Goal: Information Seeking & Learning: Check status

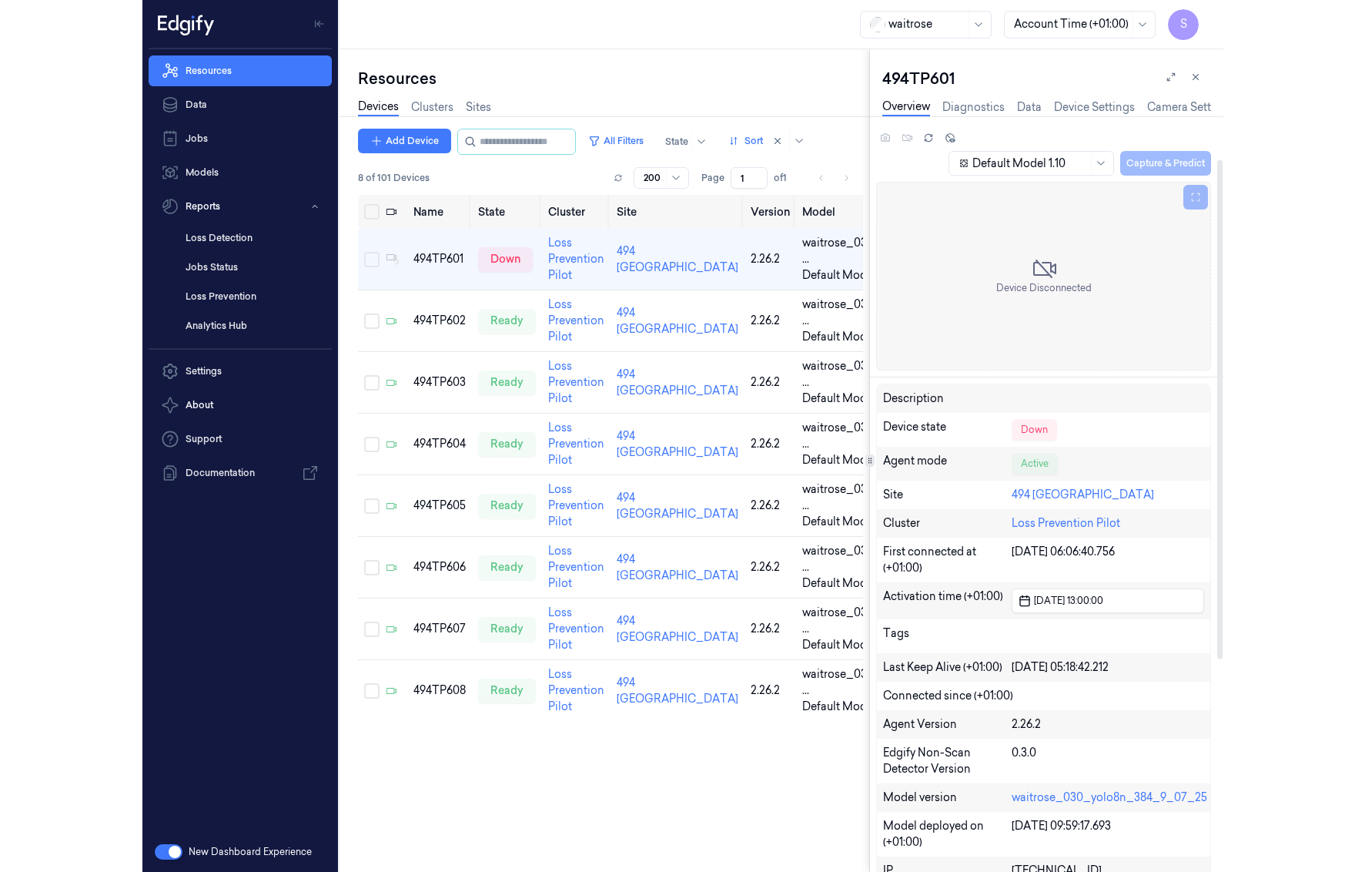
scroll to position [65, 0]
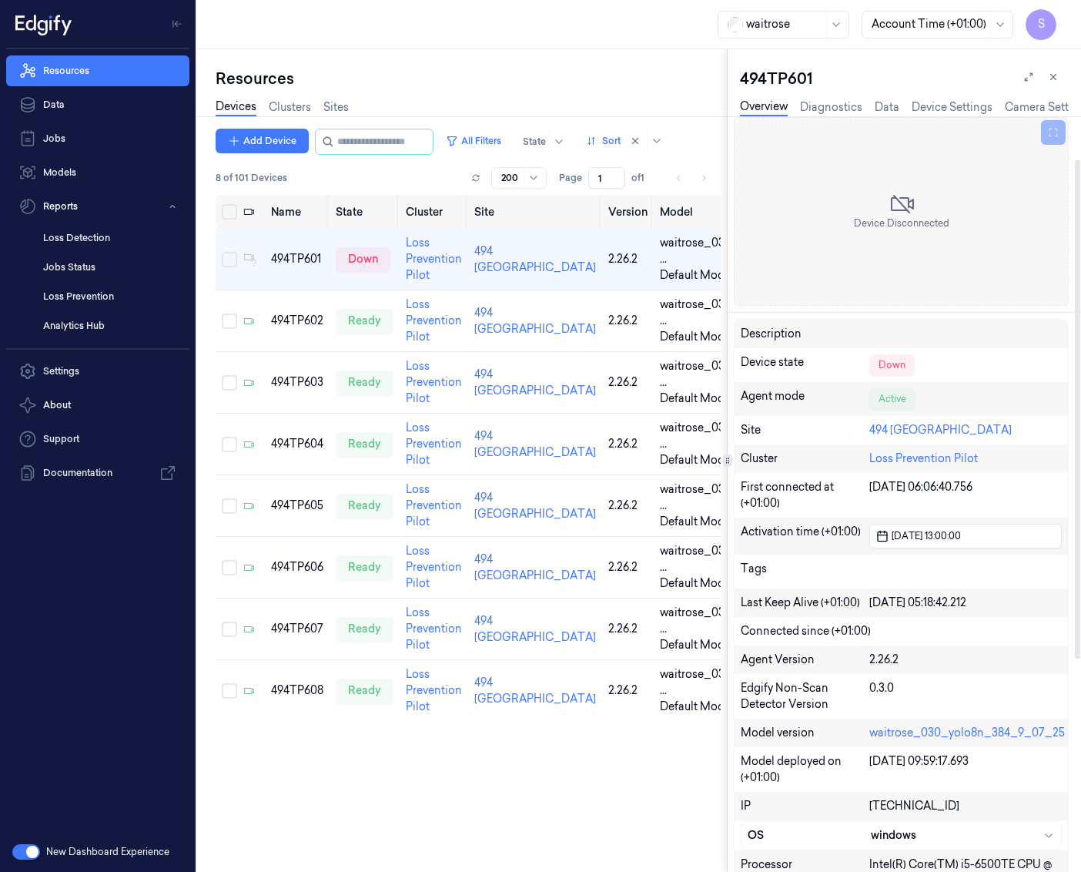
click at [985, 410] on div at bounding box center [1077, 493] width 8 height 755
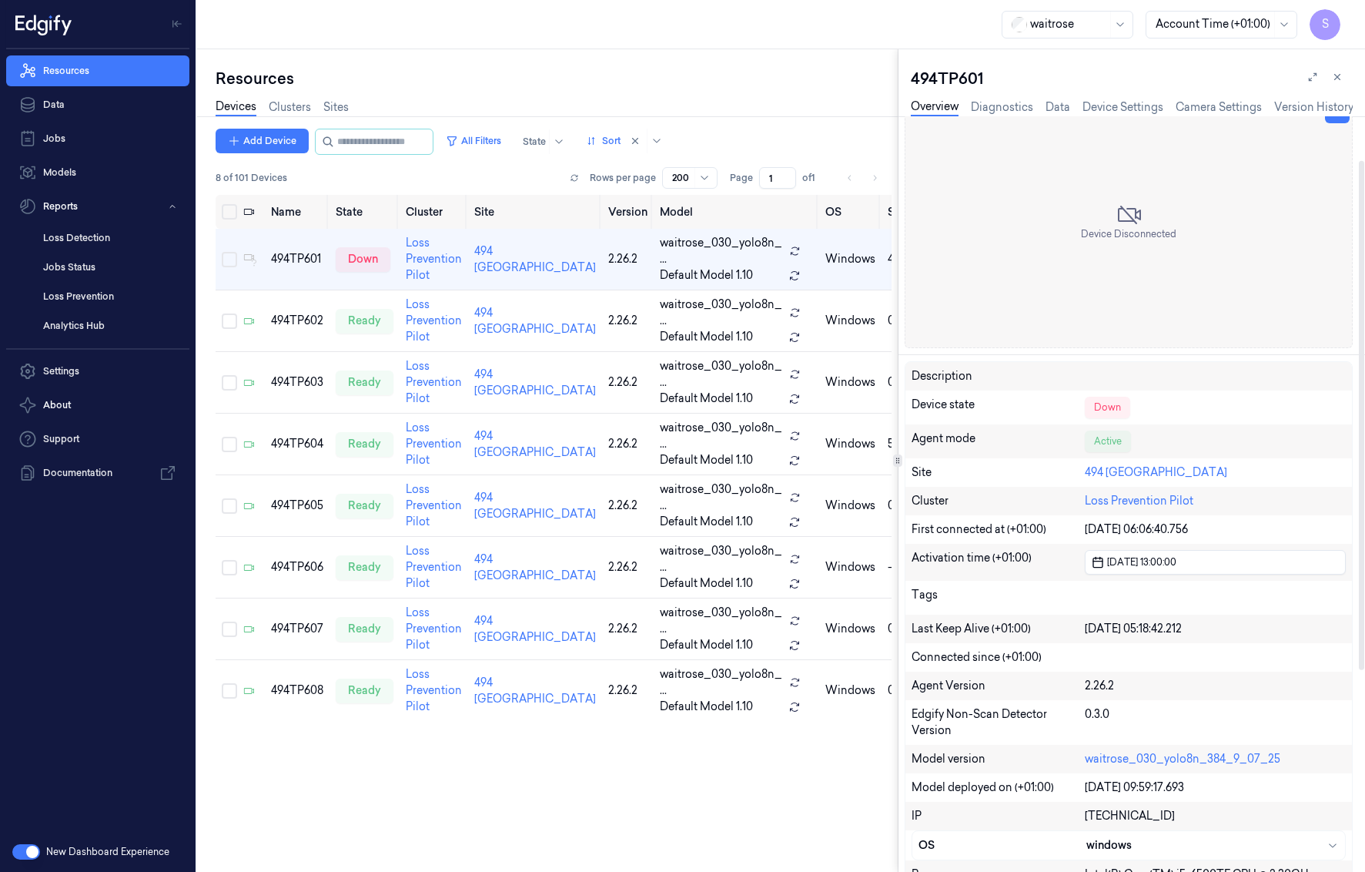
drag, startPoint x: 925, startPoint y: 144, endPoint x: 942, endPoint y: 144, distance: 16.9
drag, startPoint x: 995, startPoint y: 81, endPoint x: 902, endPoint y: 85, distance: 92.5
click at [902, 85] on div "494TP601 Overview Diagnostics Data Device Settings Camera Settings Version Hist…" at bounding box center [1132, 460] width 467 height 822
copy div "494TP601"
click at [332, 109] on link "Sites" at bounding box center [335, 108] width 25 height 18
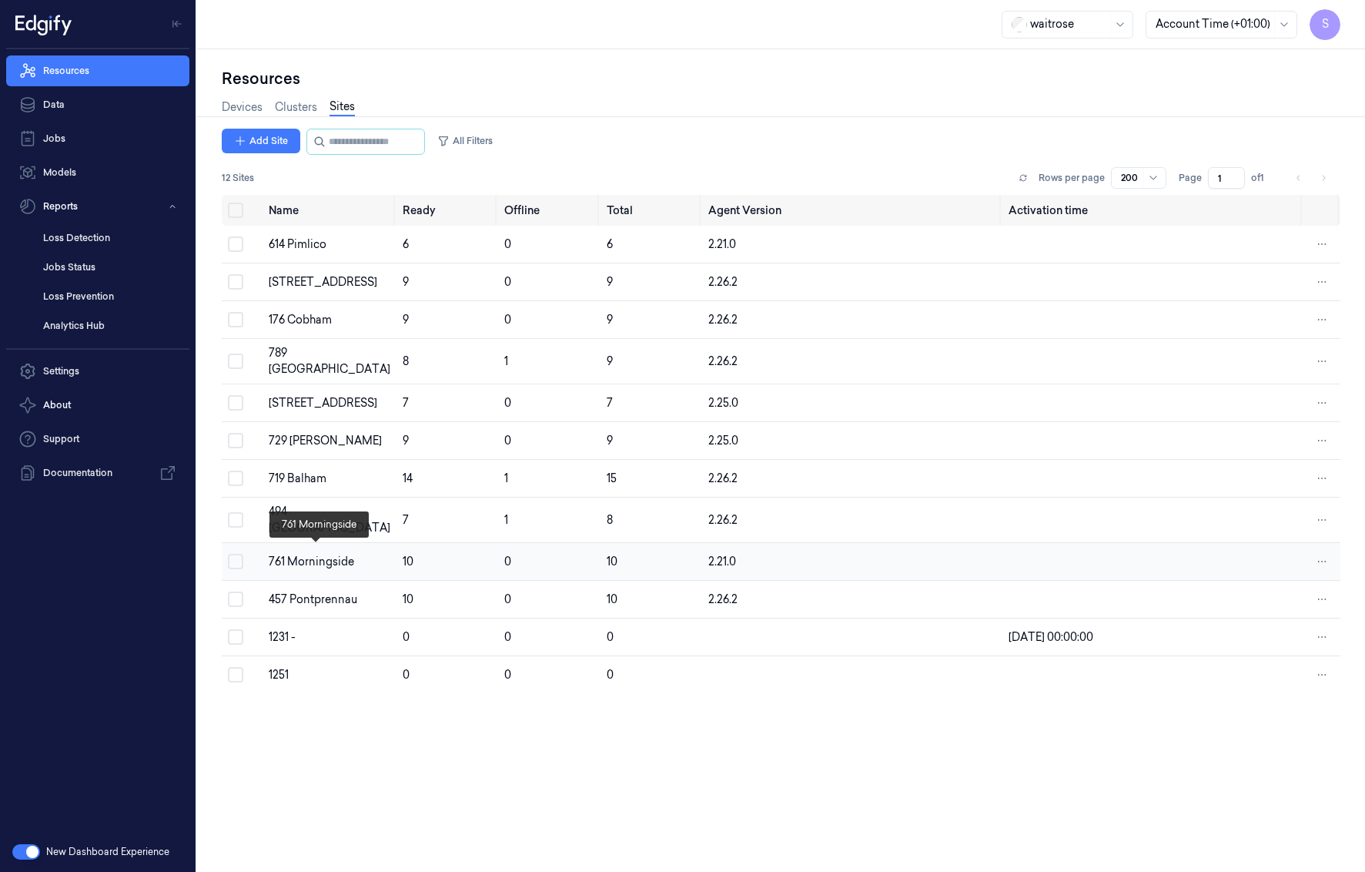
click at [326, 430] on div "761 Morningside" at bounding box center [330, 562] width 122 height 16
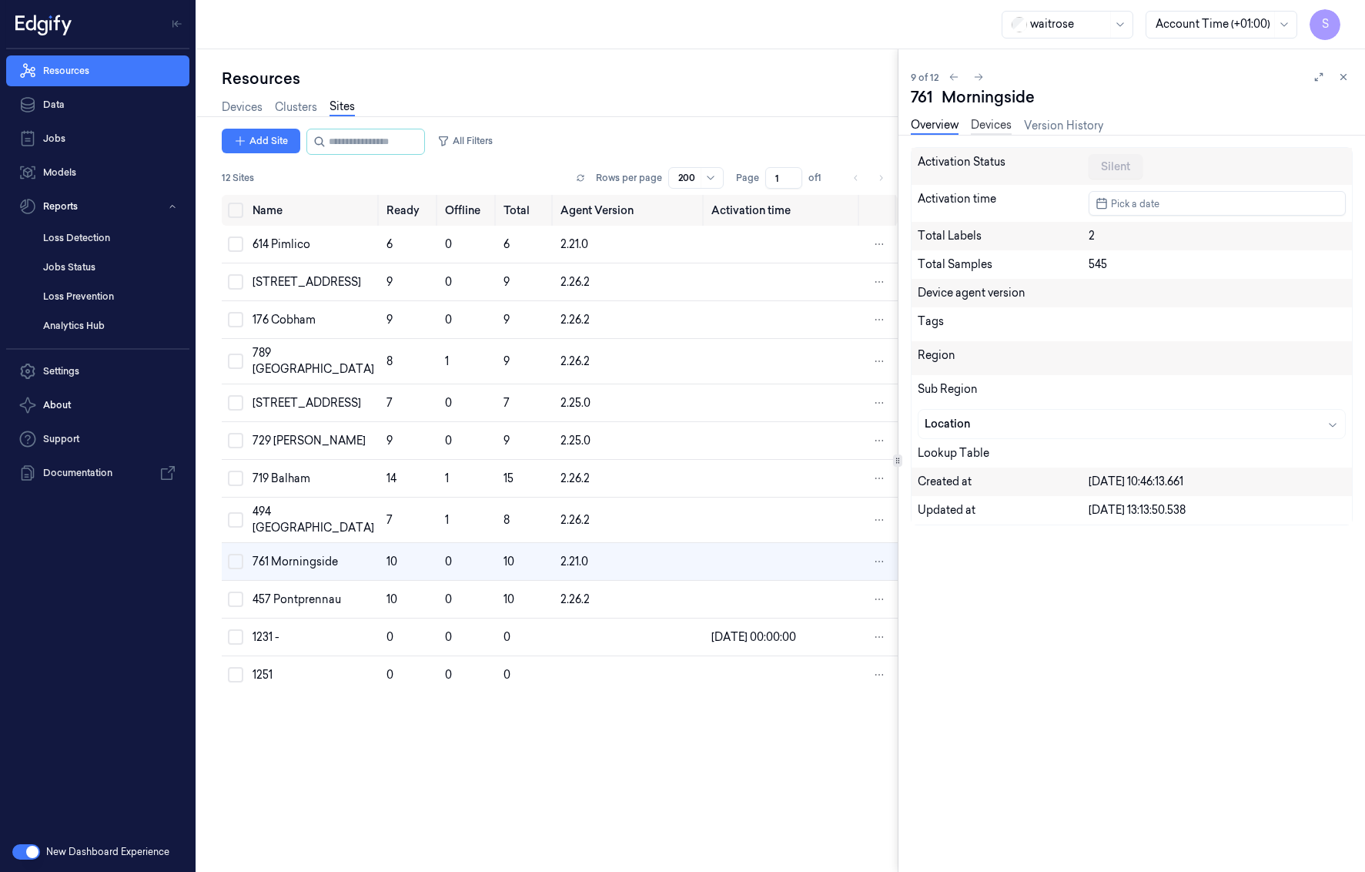
click at [985, 124] on link "Devices" at bounding box center [991, 126] width 41 height 18
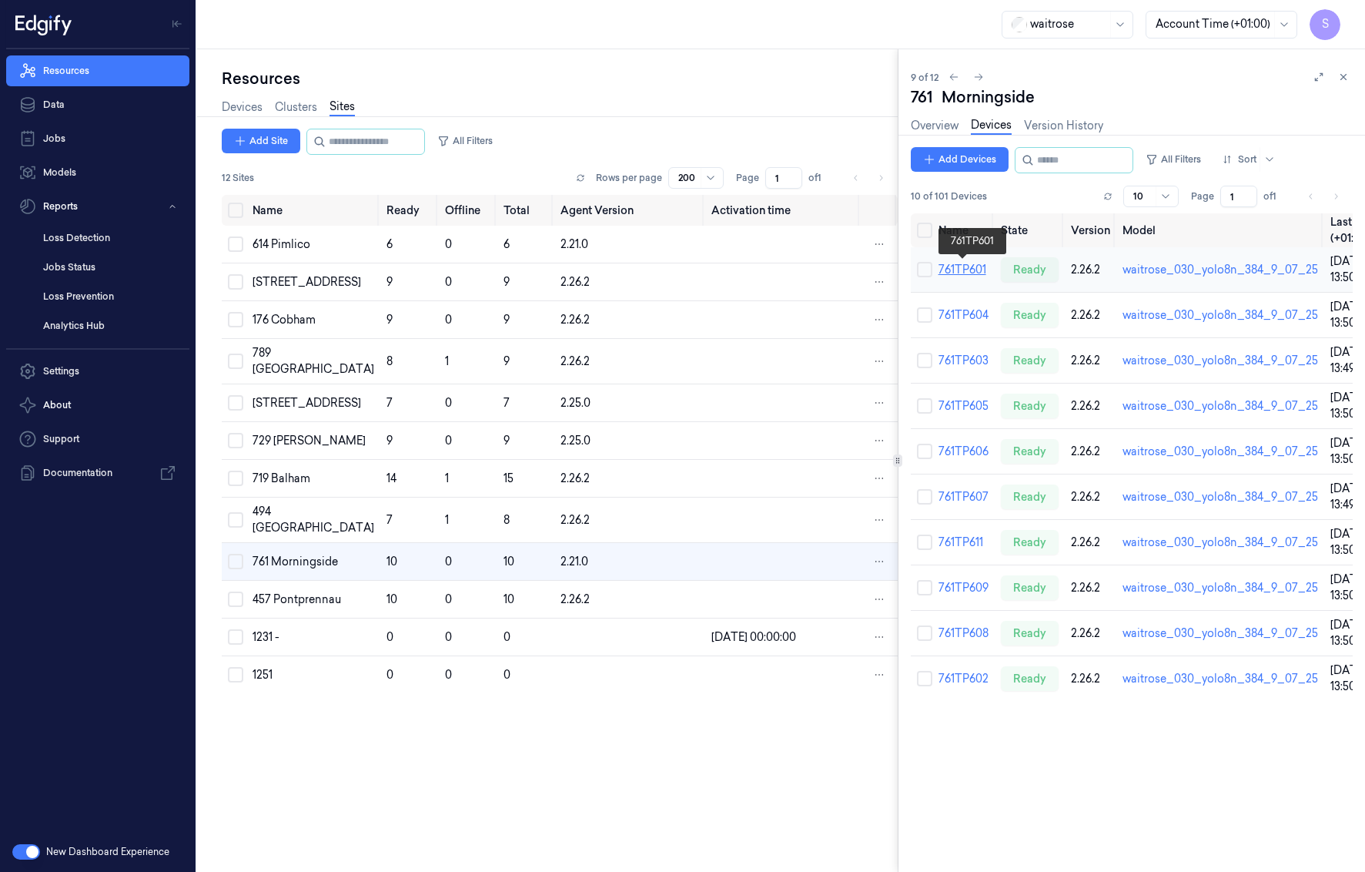
click at [975, 269] on link "761TP601" at bounding box center [963, 270] width 48 height 14
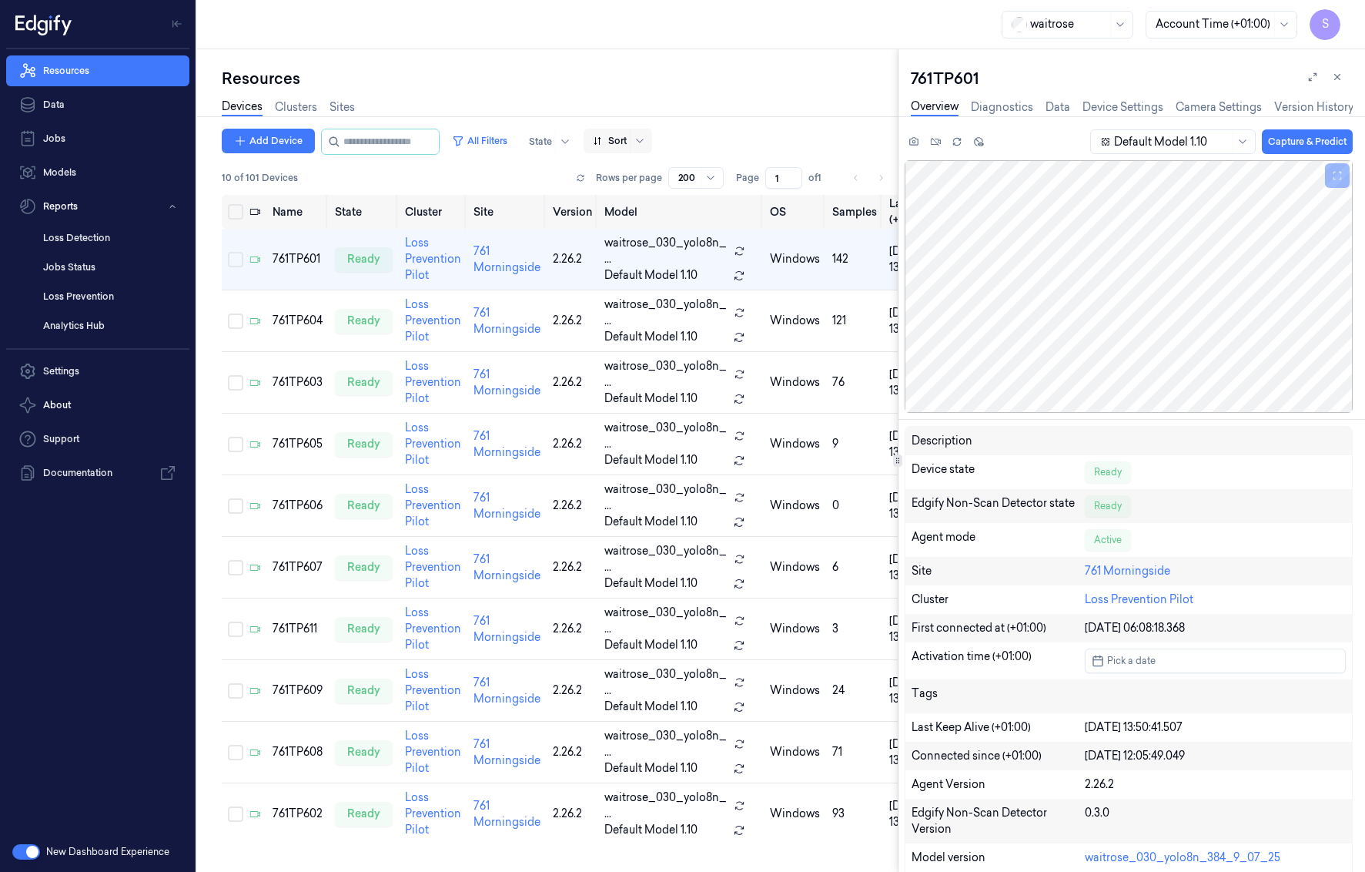
click at [627, 143] on div at bounding box center [610, 141] width 34 height 14
click at [643, 219] on div "Name" at bounding box center [675, 224] width 134 height 16
click at [309, 319] on div "761TP602" at bounding box center [298, 321] width 50 height 16
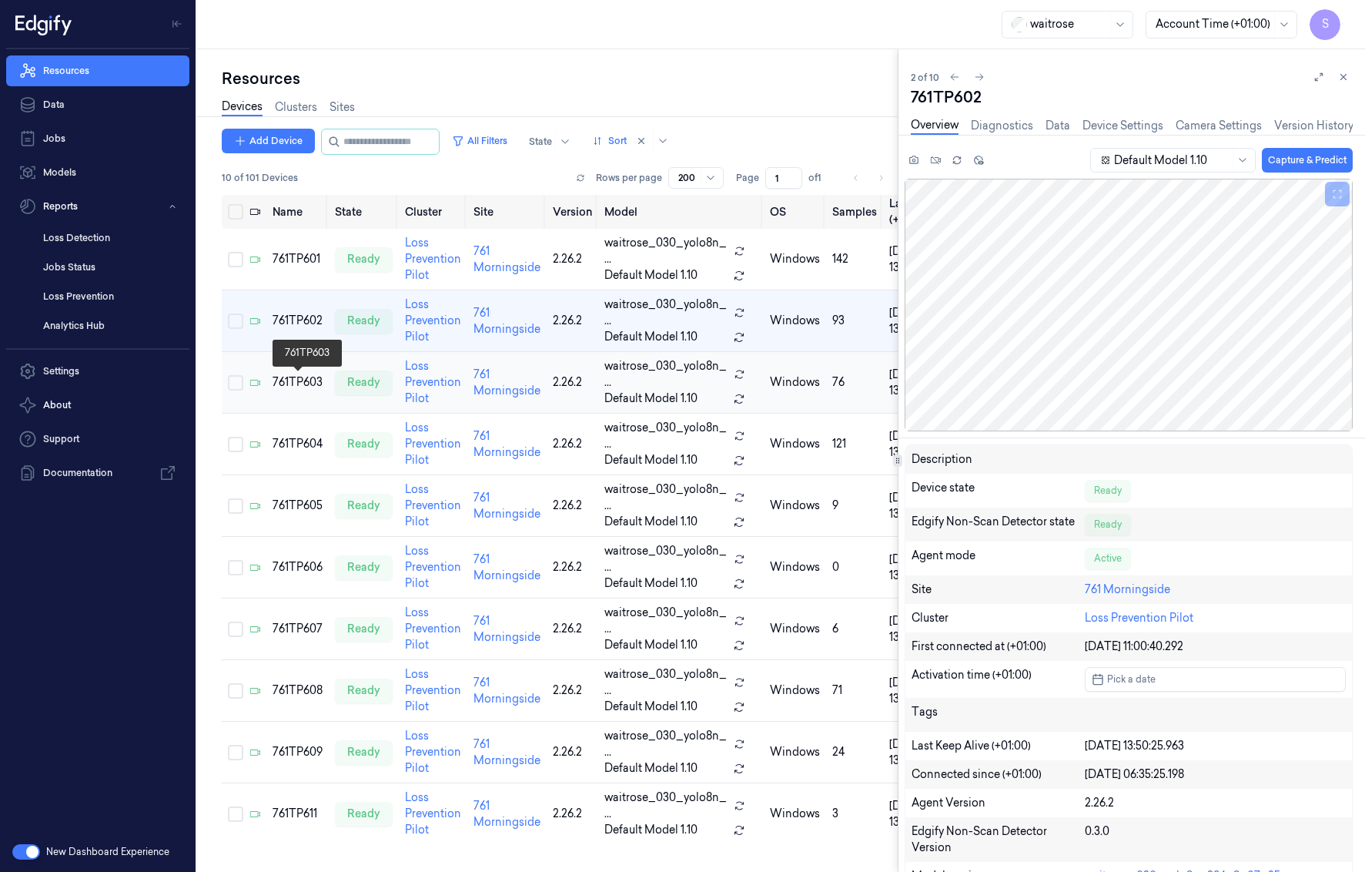
click at [301, 382] on div "761TP603" at bounding box center [298, 382] width 50 height 16
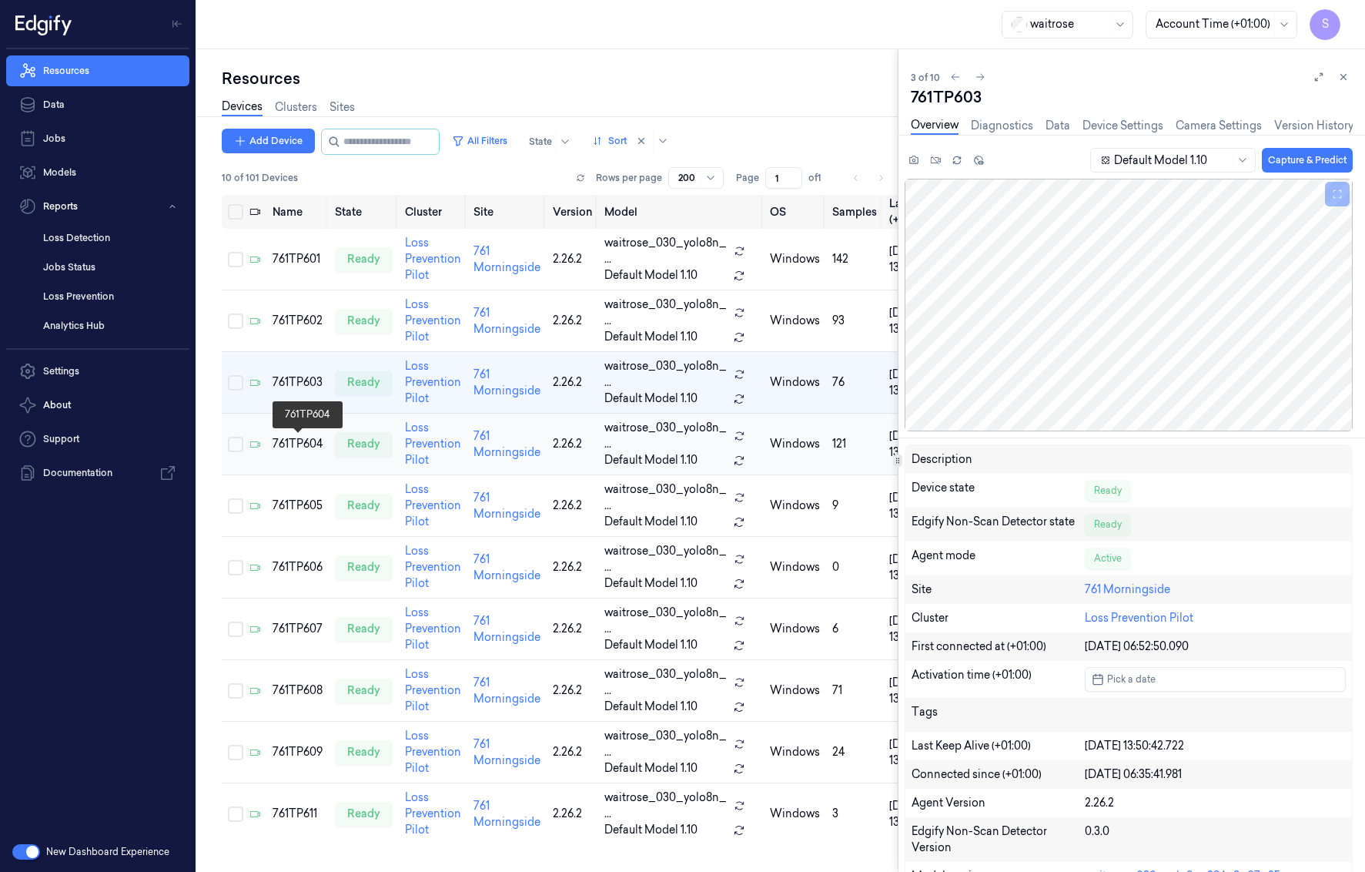
click at [290, 430] on div "761TP604" at bounding box center [298, 444] width 50 height 16
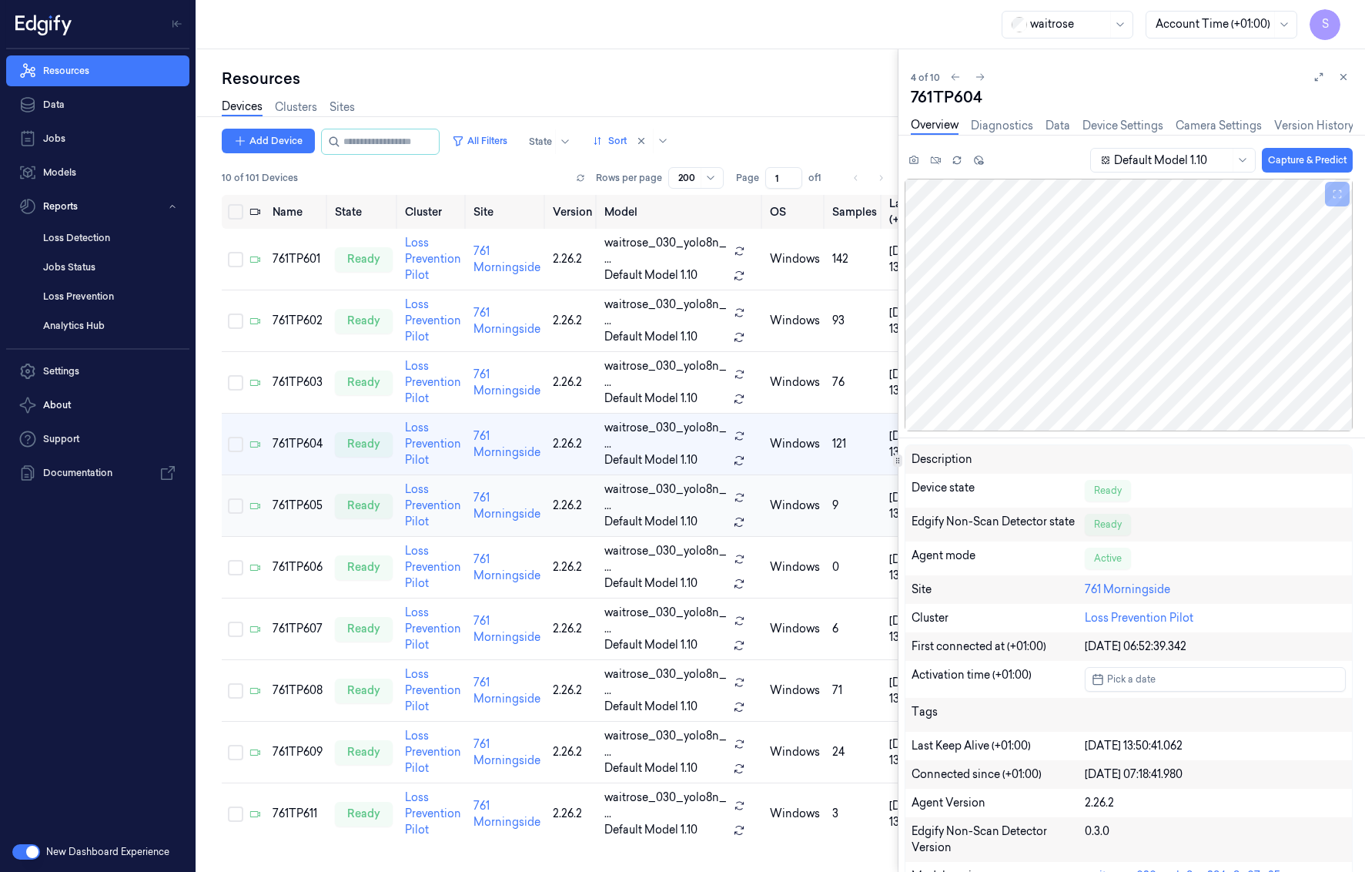
click at [302, 430] on td "761TP605" at bounding box center [297, 506] width 62 height 62
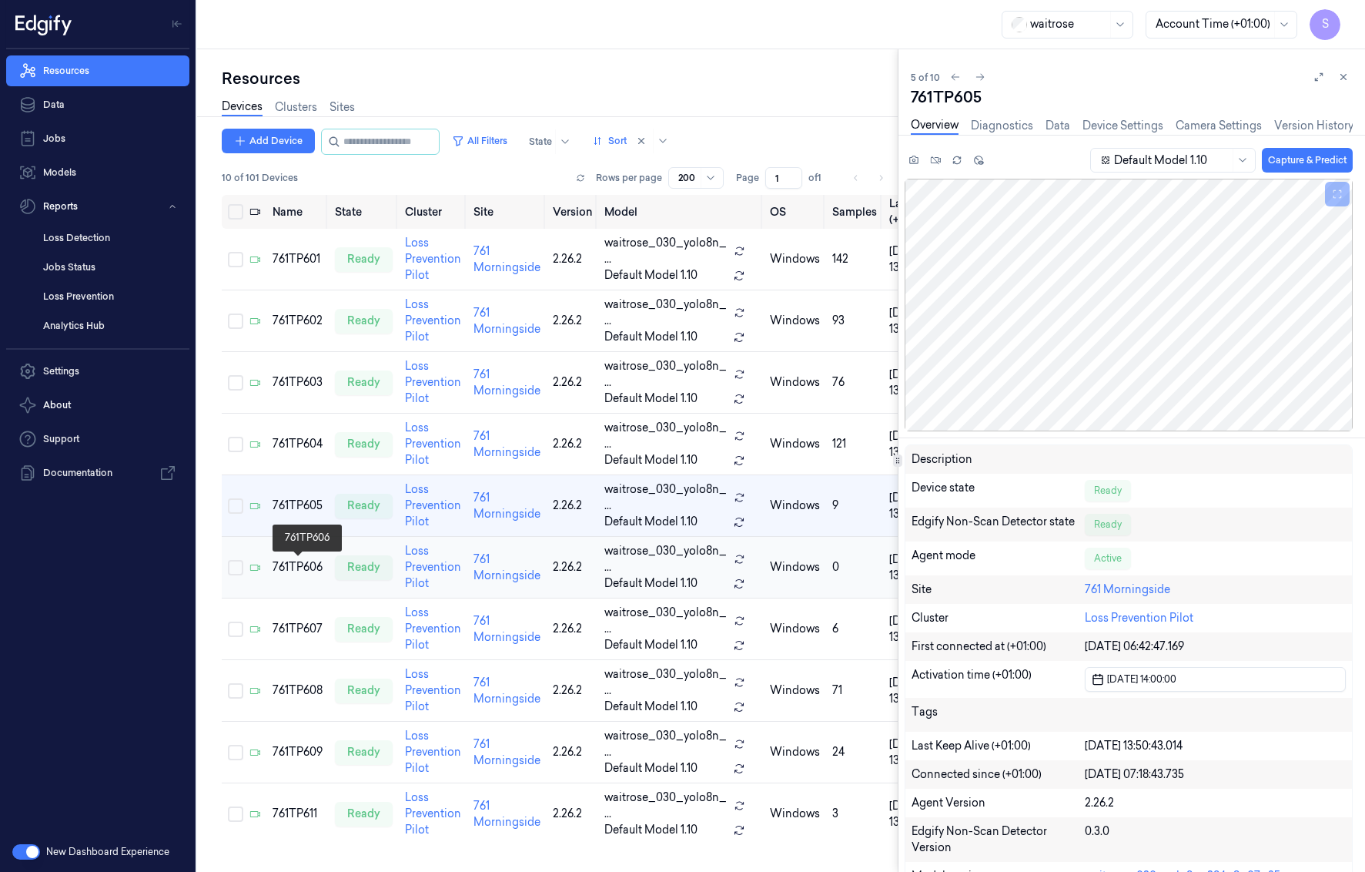
click at [291, 430] on div "761TP606" at bounding box center [298, 567] width 50 height 16
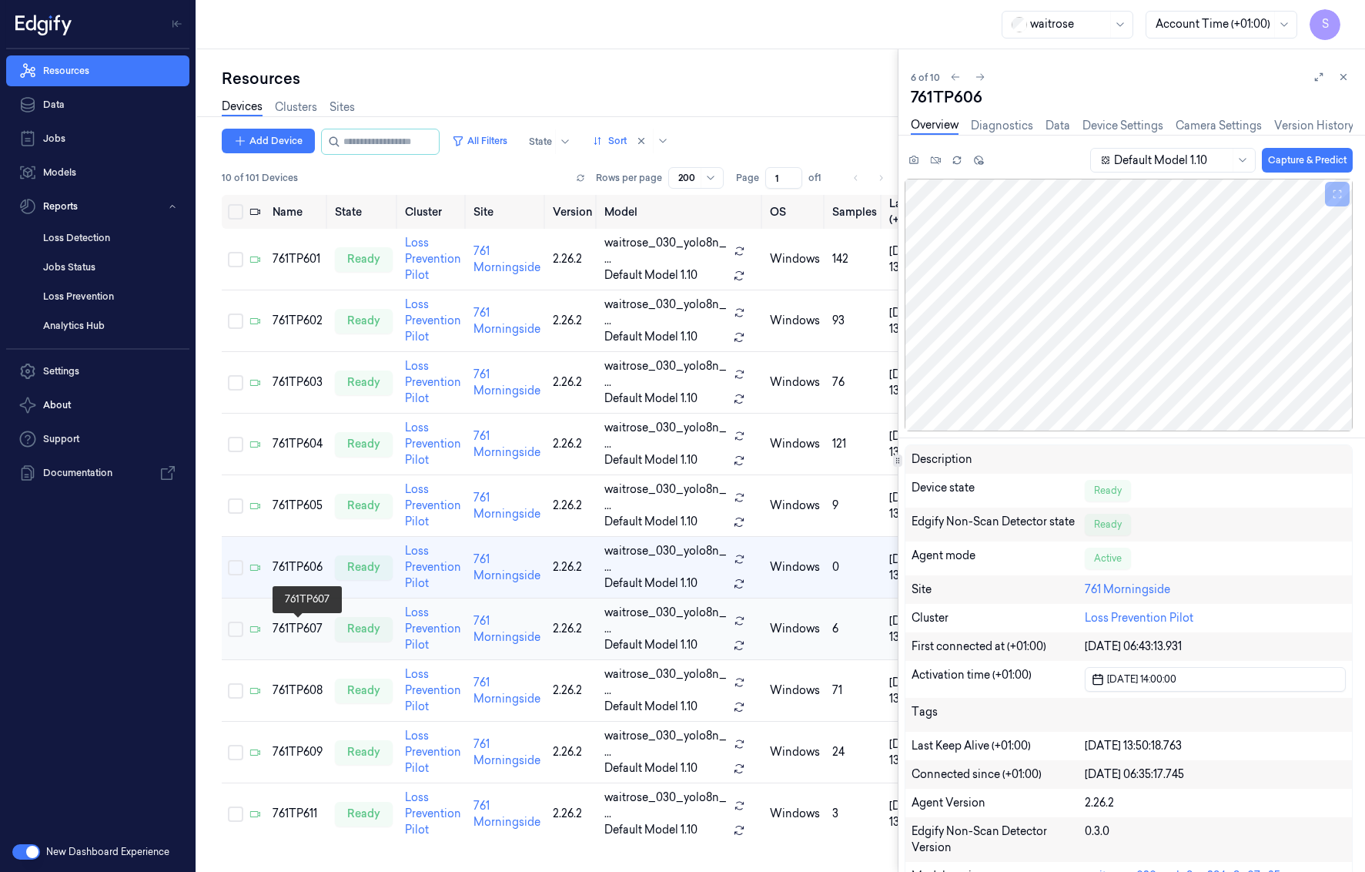
click at [281, 430] on div "761TP607" at bounding box center [298, 629] width 50 height 16
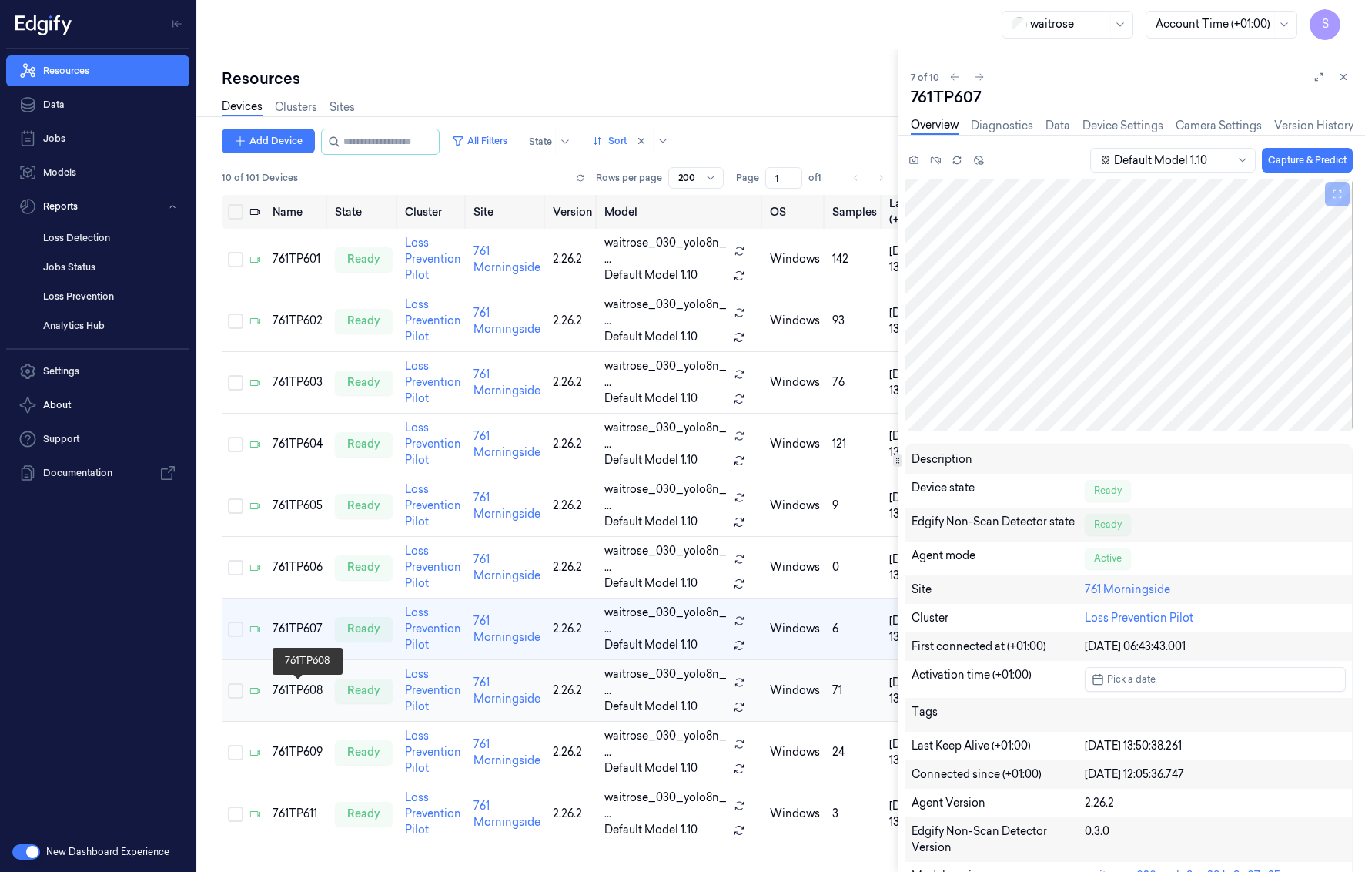
click at [290, 430] on div "761TP608" at bounding box center [298, 690] width 50 height 16
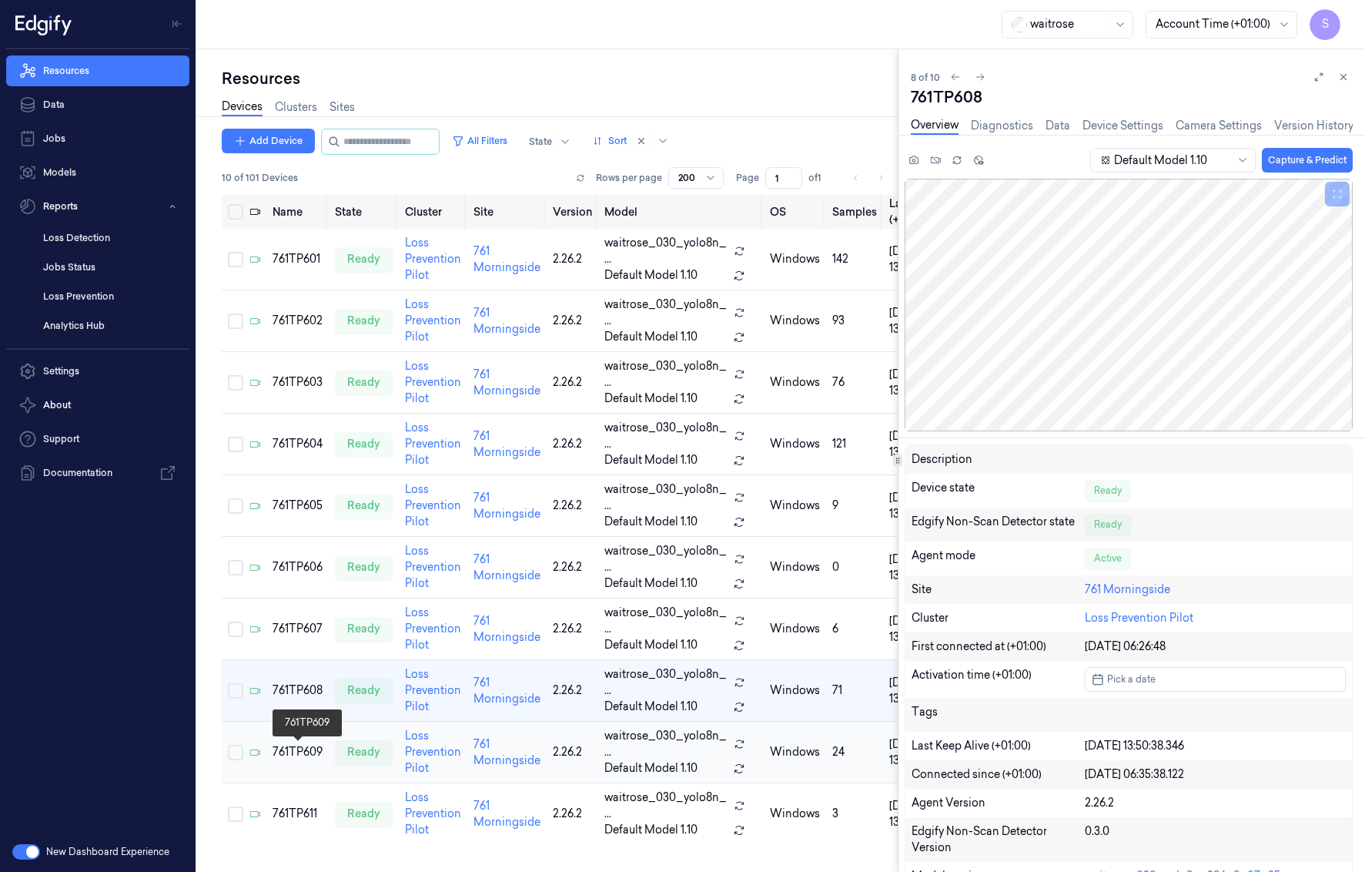
click at [288, 430] on div "761TP609" at bounding box center [298, 752] width 50 height 16
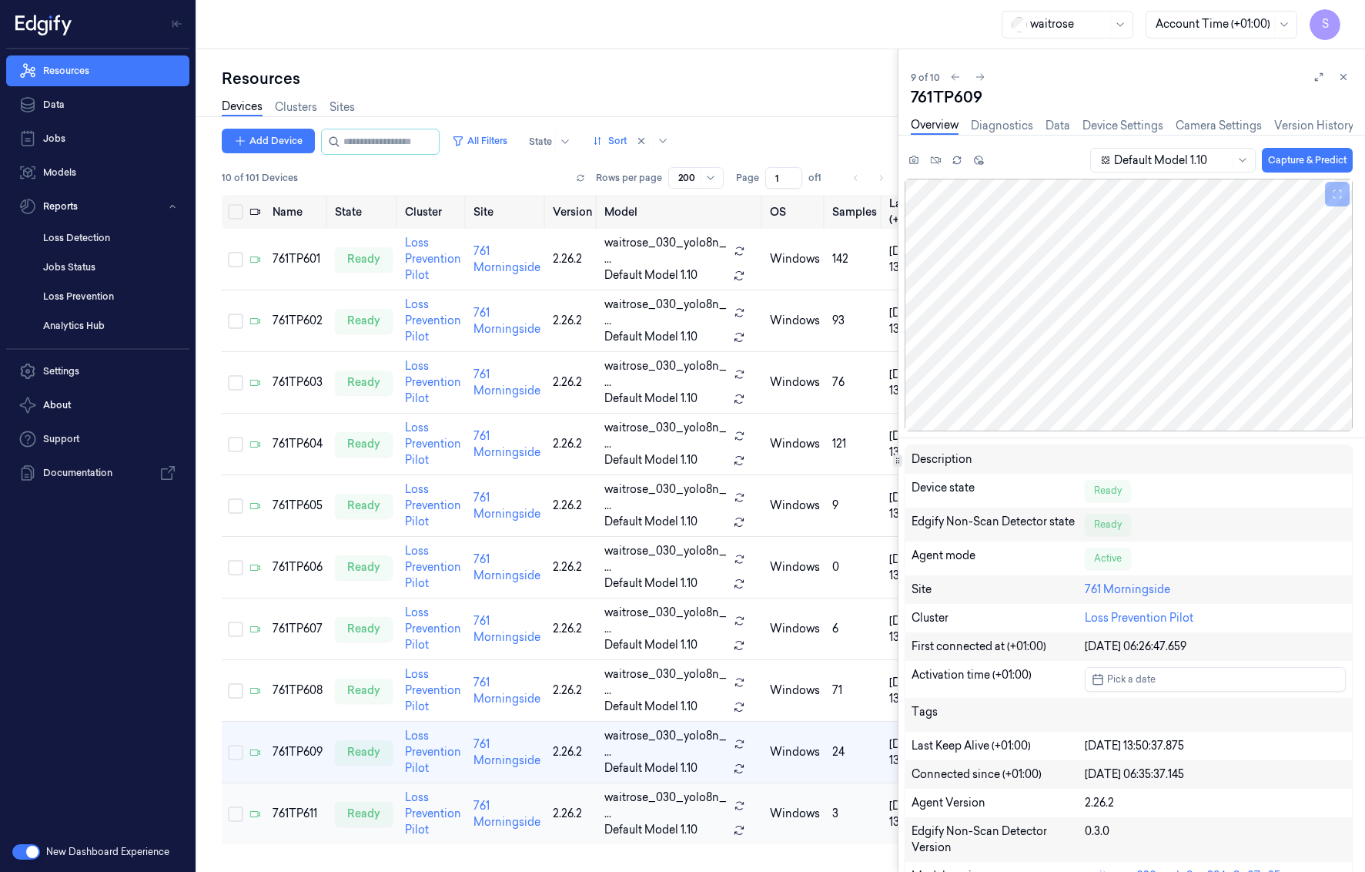
click at [296, 430] on td "761TP611" at bounding box center [297, 814] width 62 height 62
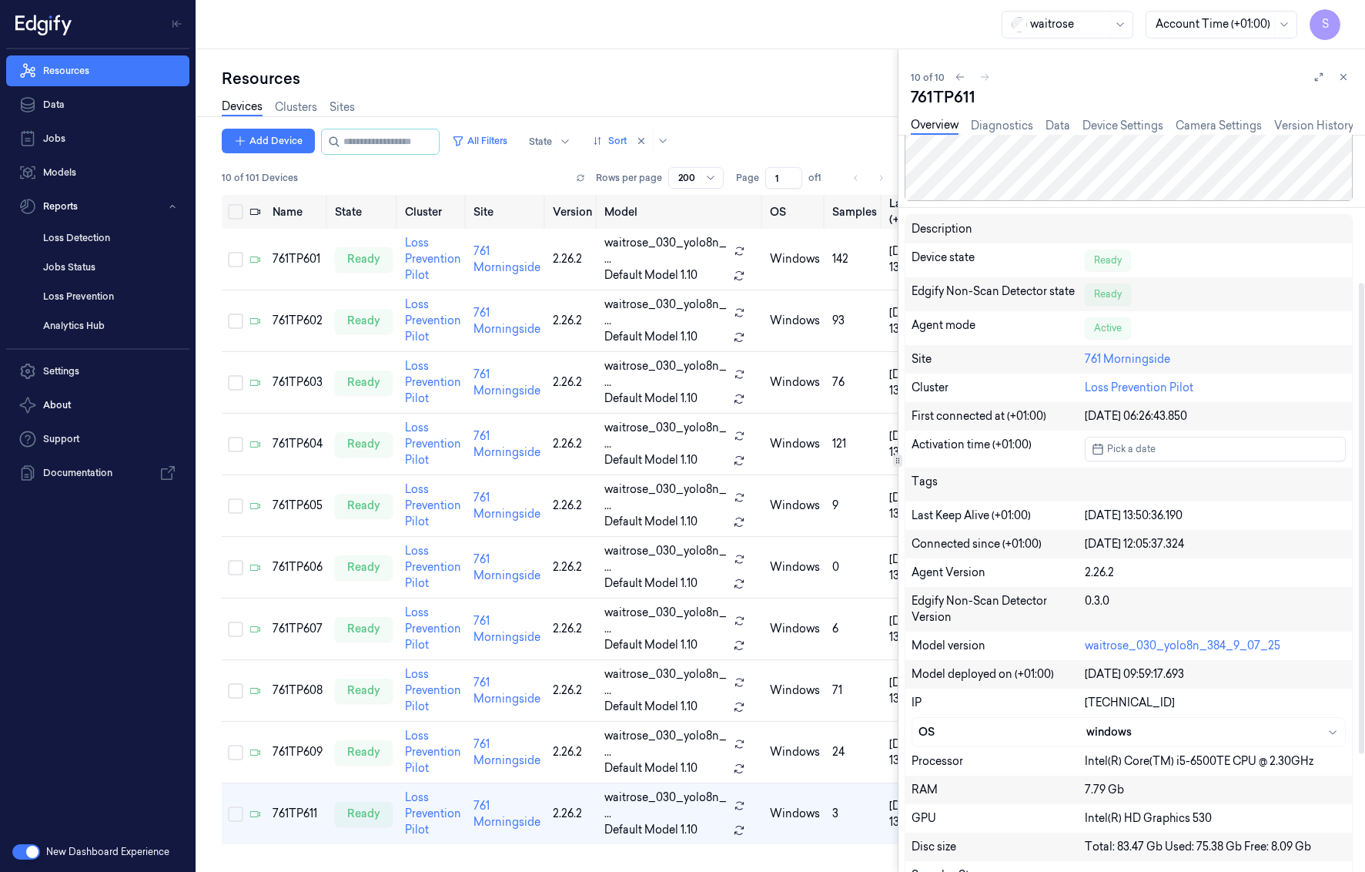
scroll to position [231, 0]
click at [343, 107] on link "Sites" at bounding box center [342, 108] width 25 height 18
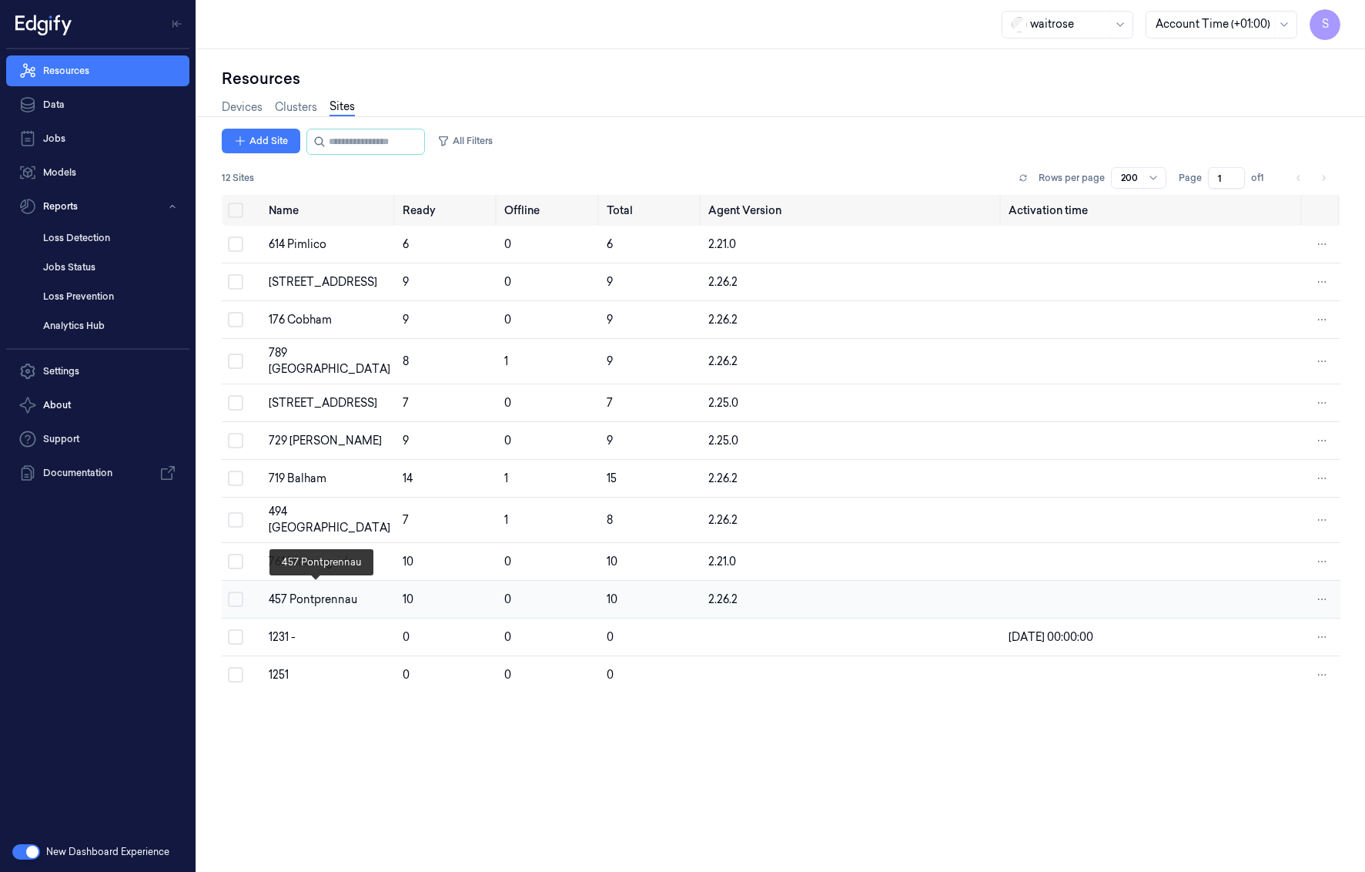
click at [333, 430] on div "457 Pontprennau" at bounding box center [330, 599] width 122 height 16
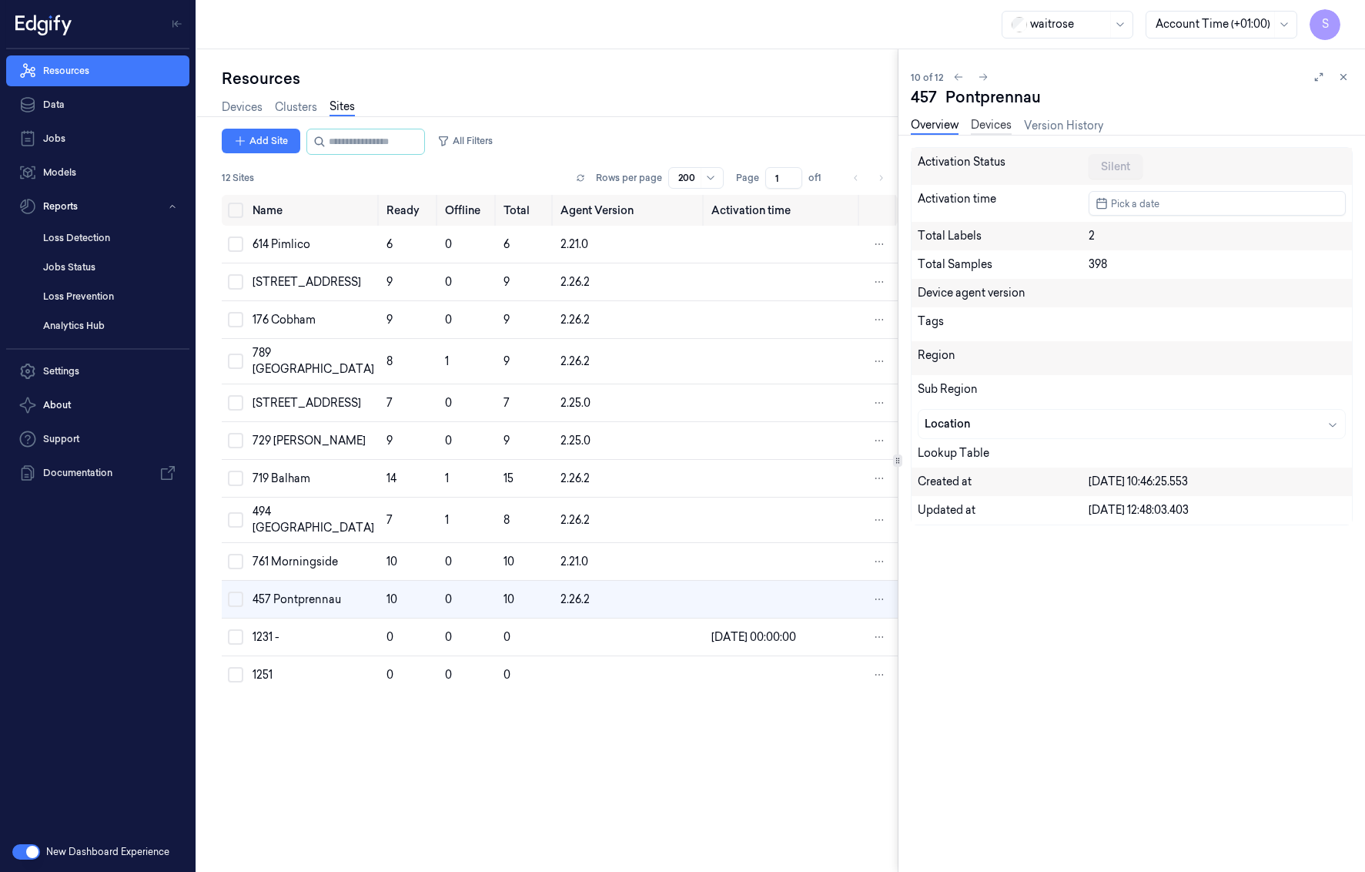
click at [985, 127] on link "Devices" at bounding box center [991, 126] width 41 height 18
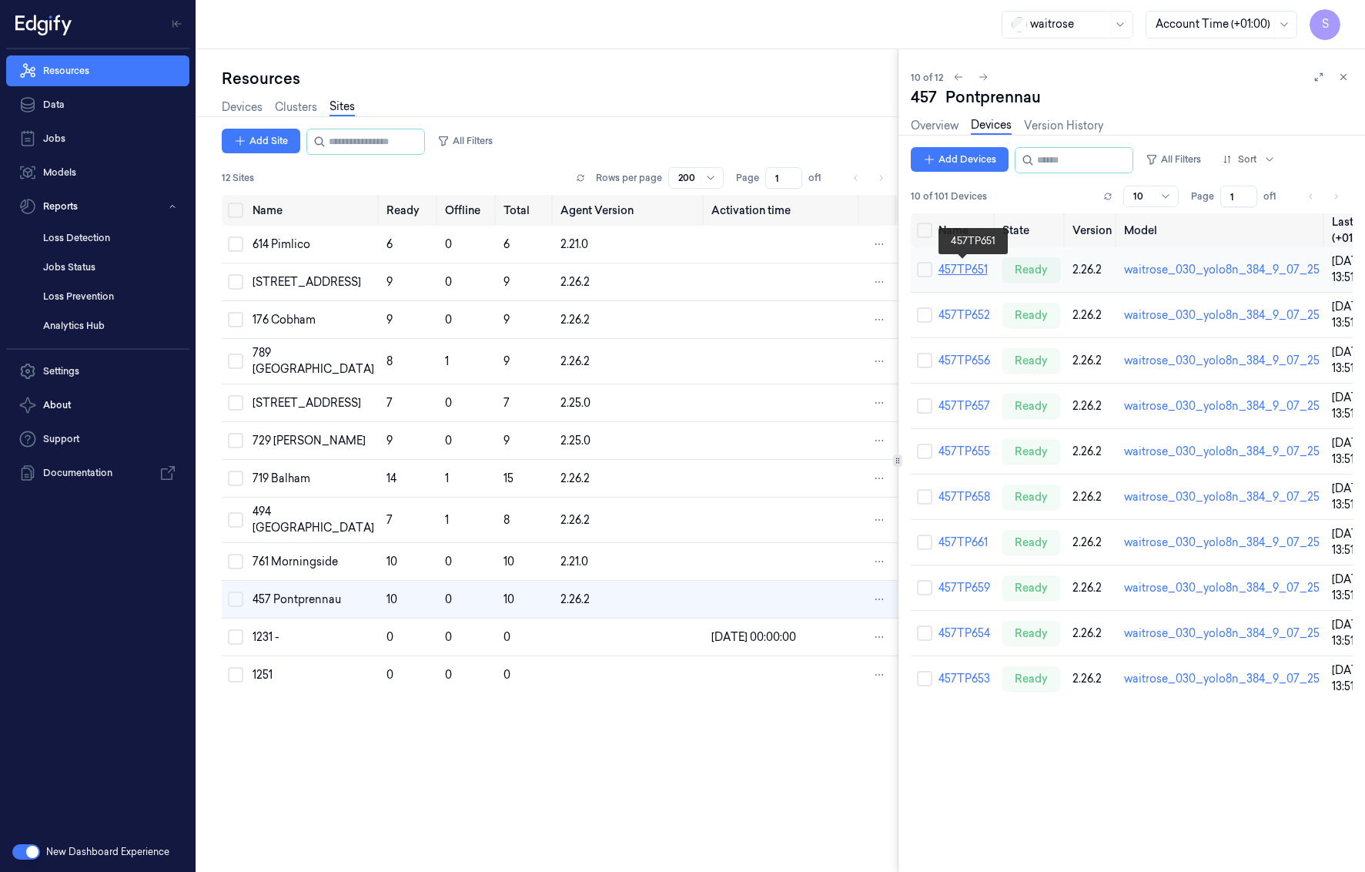
click at [965, 267] on link "457TP651" at bounding box center [963, 270] width 49 height 14
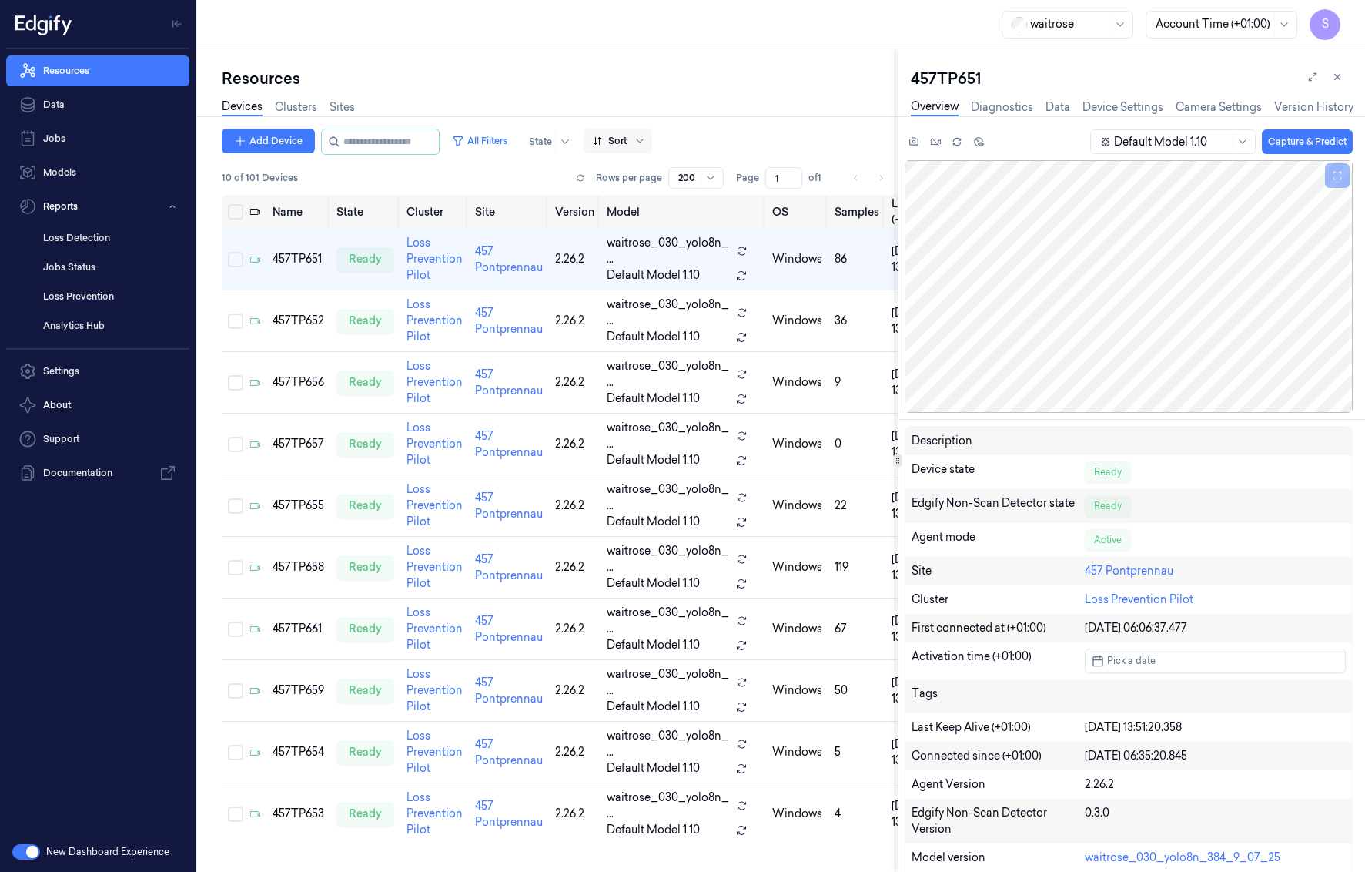
click at [649, 132] on div at bounding box center [639, 141] width 19 height 25
click at [639, 220] on div "Name" at bounding box center [675, 224] width 134 height 16
click at [303, 322] on div "457TP652" at bounding box center [299, 321] width 52 height 16
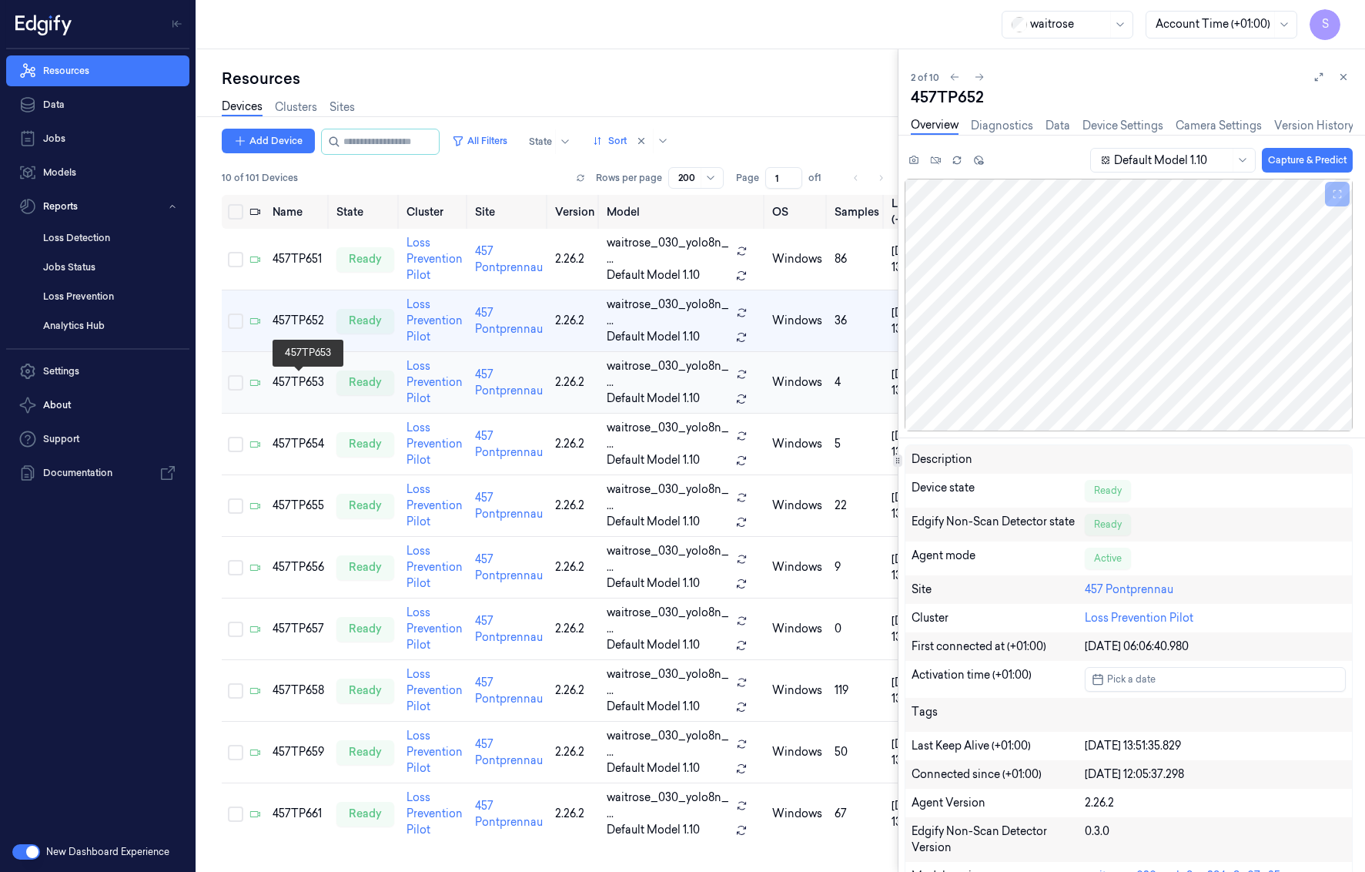
click at [293, 383] on div "457TP653" at bounding box center [299, 382] width 52 height 16
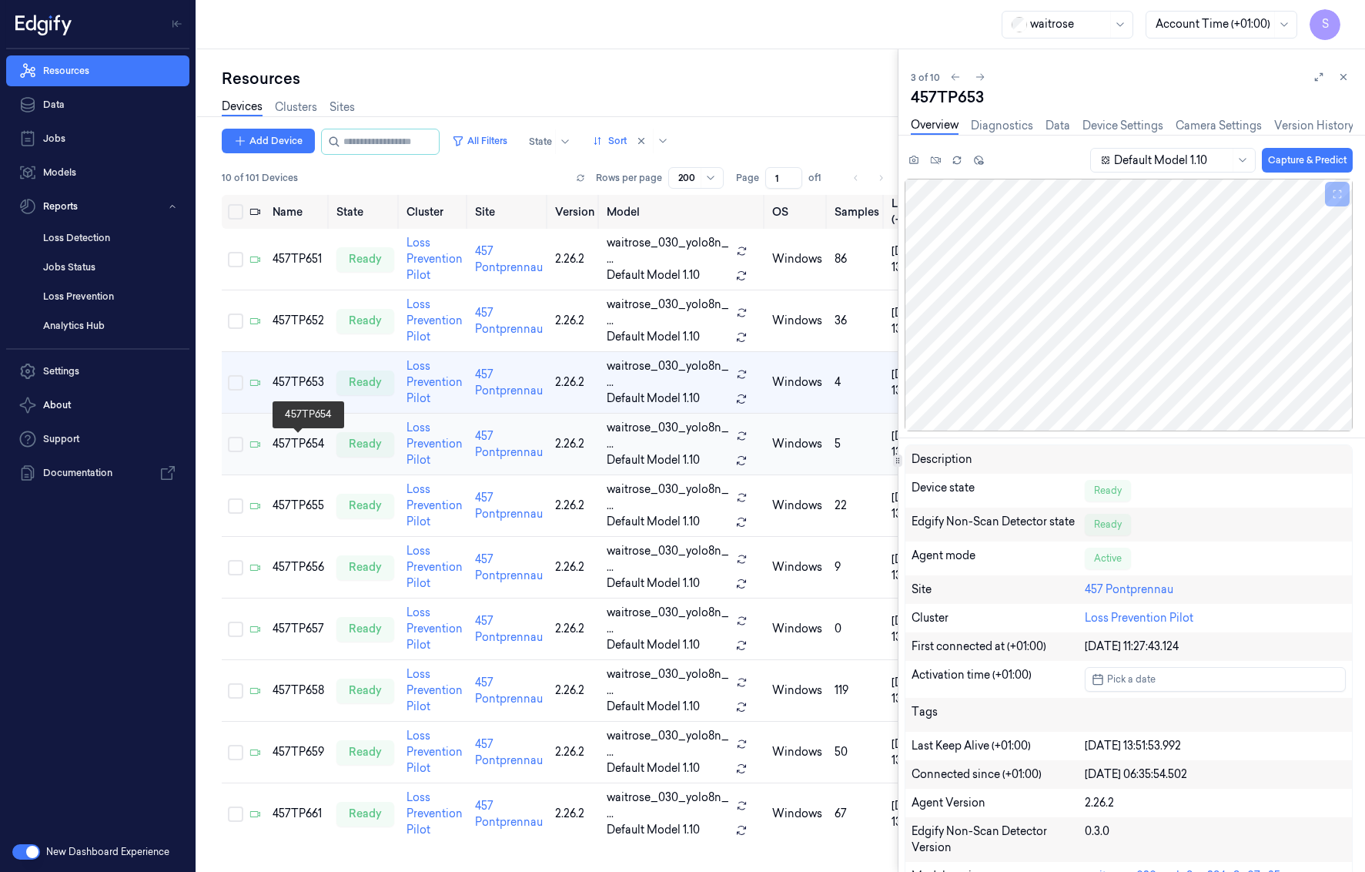
click at [290, 430] on div "457TP654" at bounding box center [299, 444] width 52 height 16
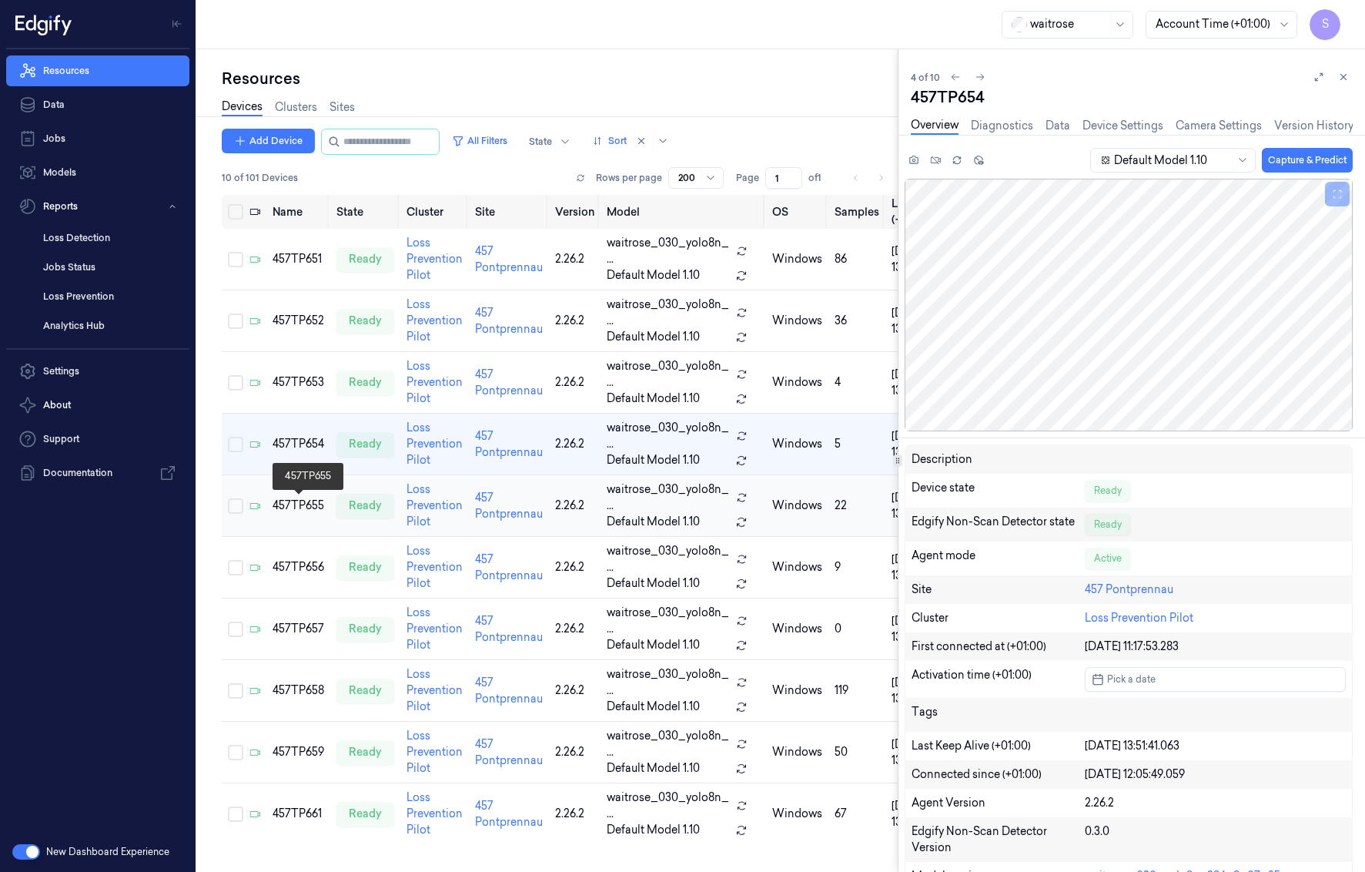
click at [303, 430] on div "457TP655" at bounding box center [299, 505] width 52 height 16
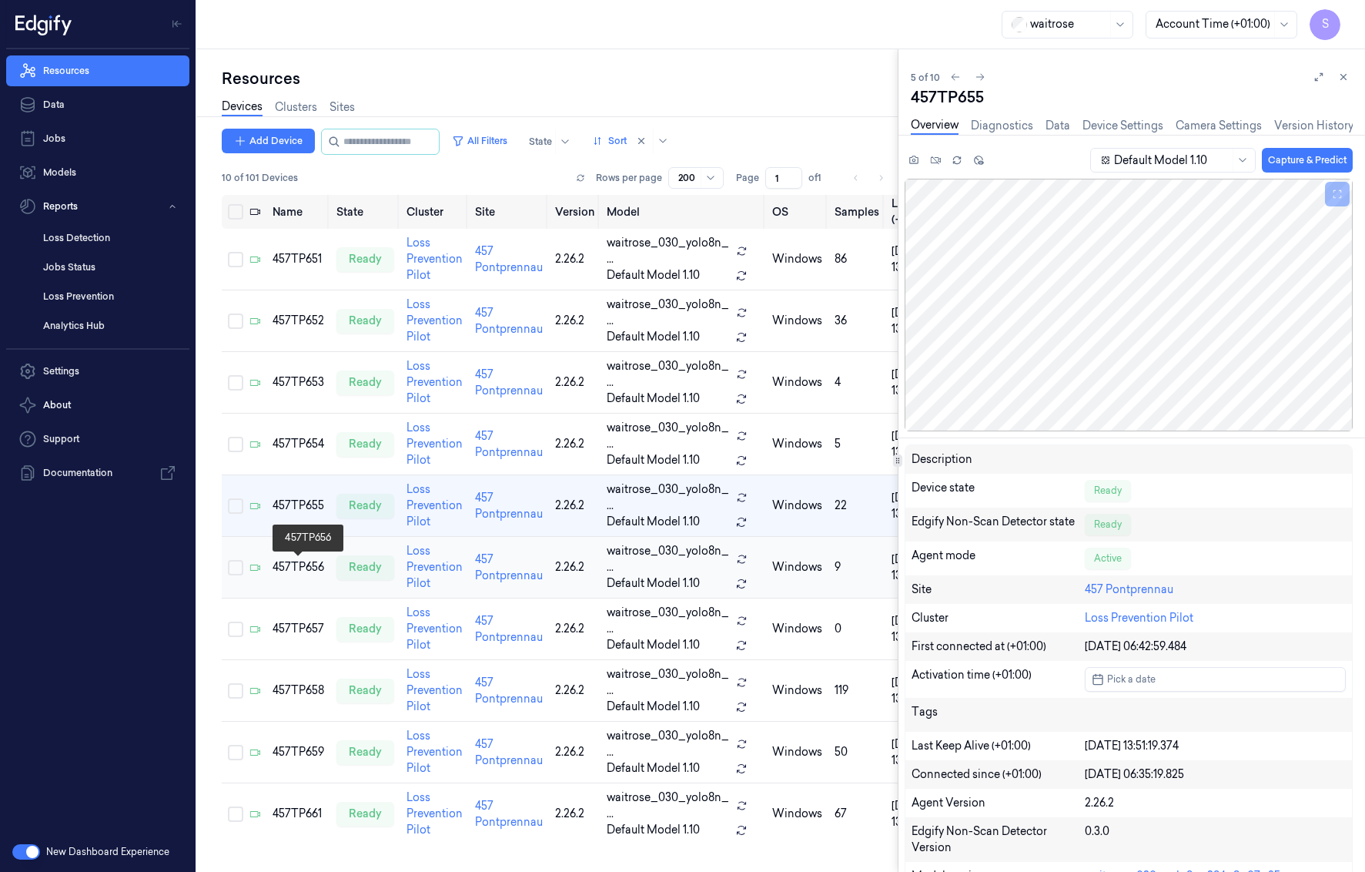
click at [290, 430] on div "457TP656" at bounding box center [299, 567] width 52 height 16
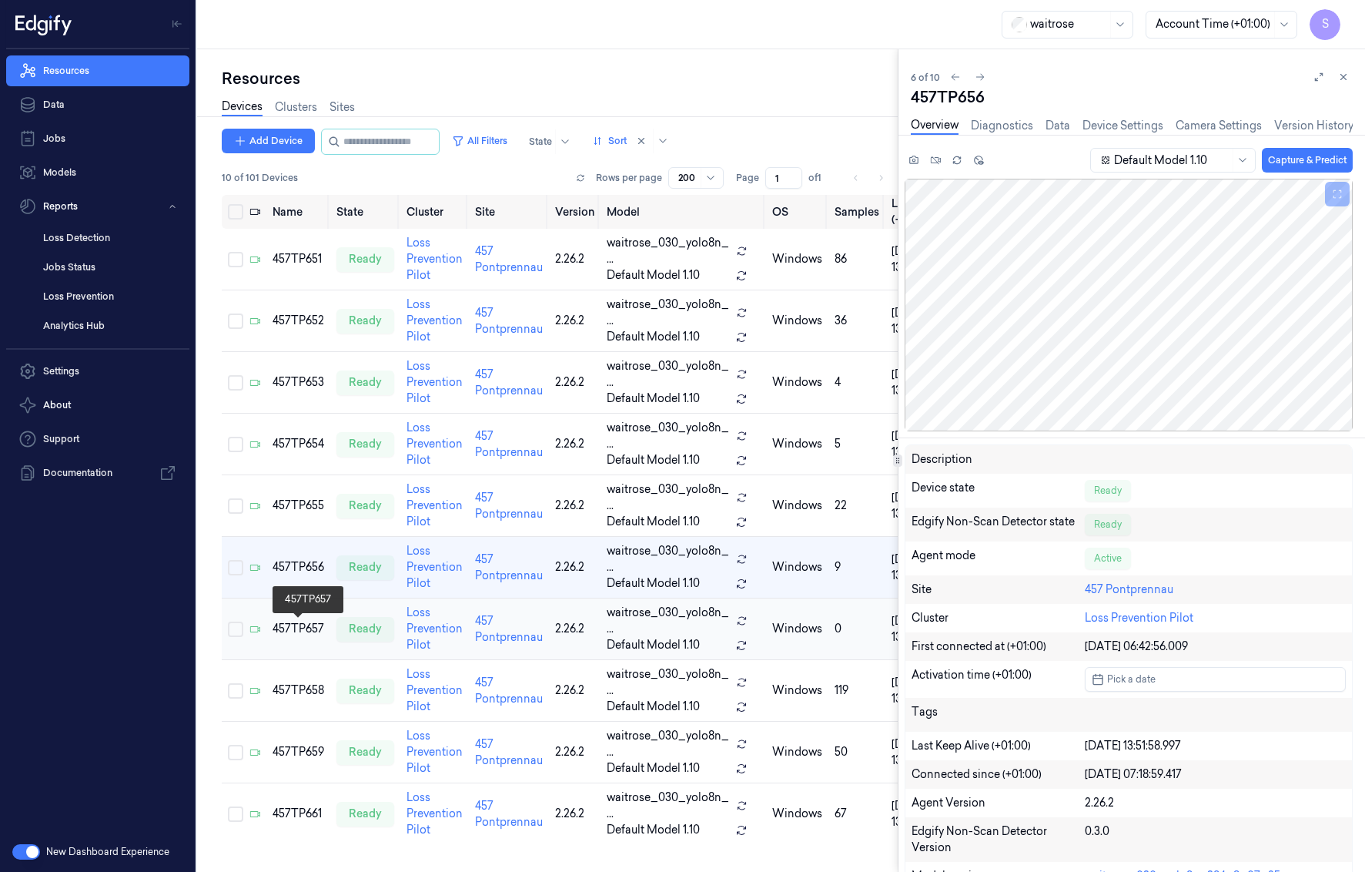
click at [301, 430] on div "457TP657" at bounding box center [299, 629] width 52 height 16
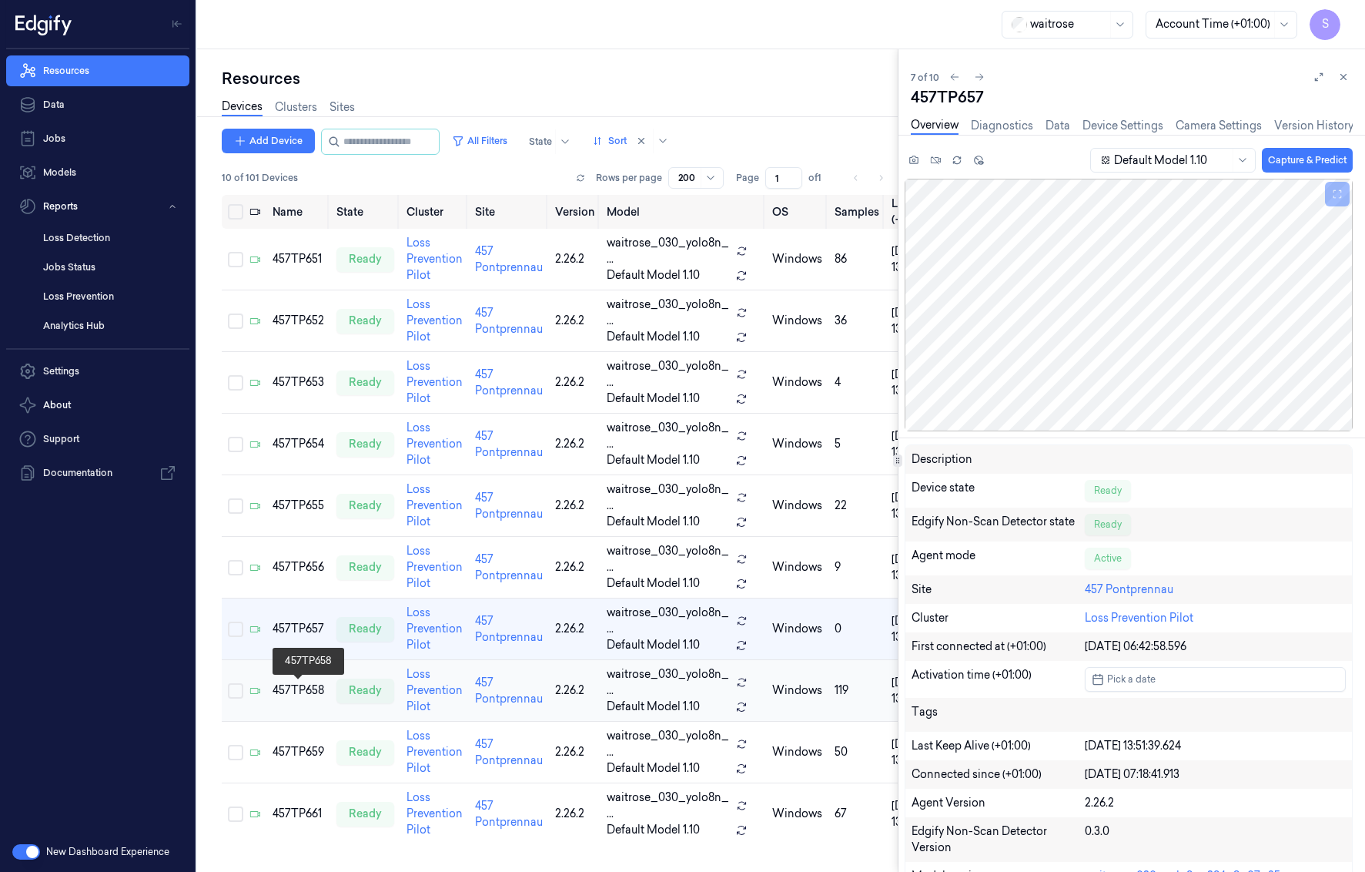
click at [301, 430] on div "457TP658" at bounding box center [299, 690] width 52 height 16
click at [276, 430] on div "457TP657" at bounding box center [299, 629] width 52 height 16
click at [300, 430] on div "457TP658" at bounding box center [299, 690] width 52 height 16
click at [304, 430] on div "457TP657" at bounding box center [299, 629] width 52 height 16
